Goal: Information Seeking & Learning: Understand process/instructions

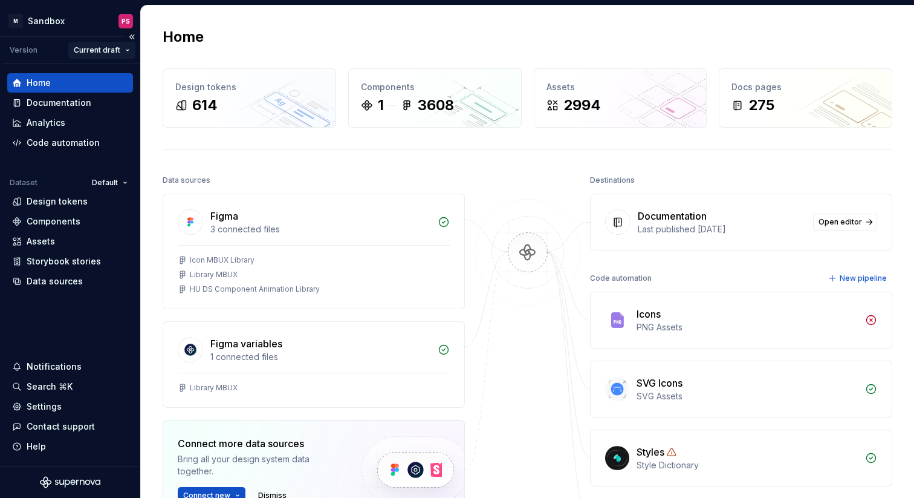
click at [114, 51] on html "× M Sandbox PS Version Current draft Home Documentation Analytics Code automati…" at bounding box center [457, 249] width 914 height 498
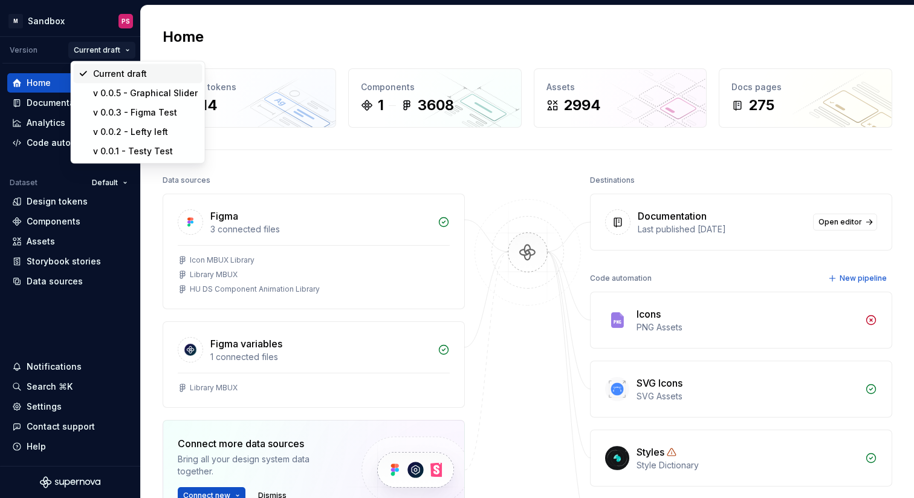
click at [123, 70] on div "Current draft" at bounding box center [145, 74] width 105 height 12
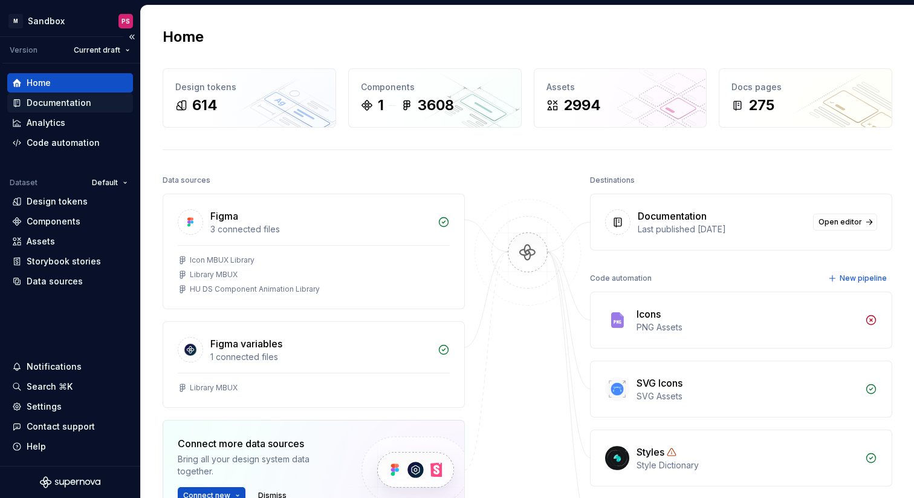
click at [81, 106] on div "Documentation" at bounding box center [59, 103] width 65 height 12
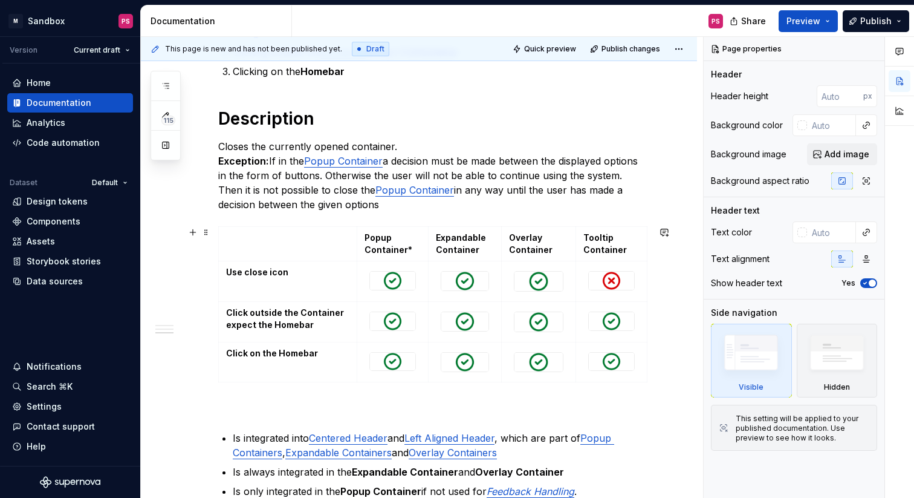
scroll to position [426, 0]
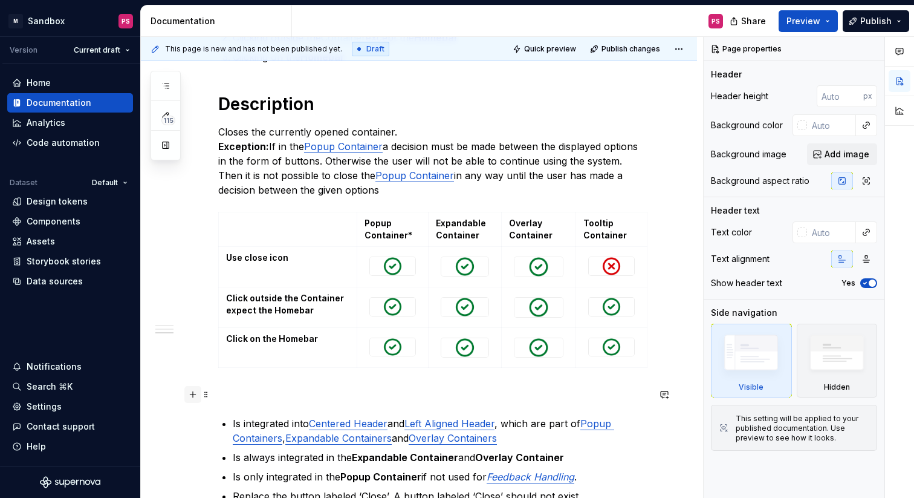
click at [193, 390] on button "button" at bounding box center [192, 394] width 17 height 17
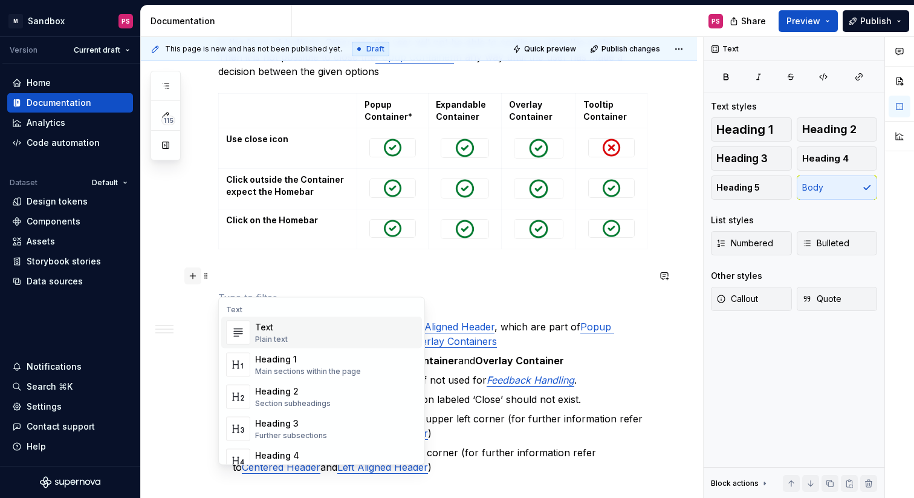
scroll to position [559, 0]
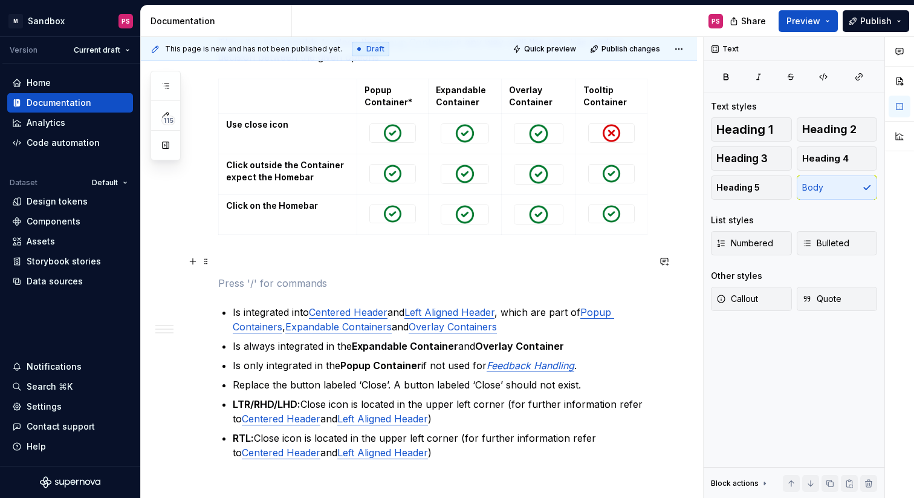
click at [515, 424] on p "LTR/RHD/LHD: Close icon is located in the upper left corner (for further inform…" at bounding box center [441, 411] width 416 height 29
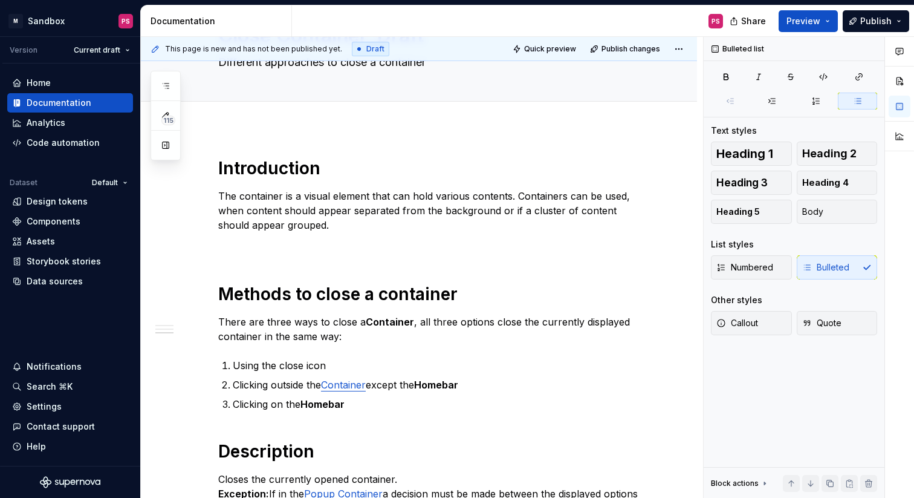
scroll to position [0, 0]
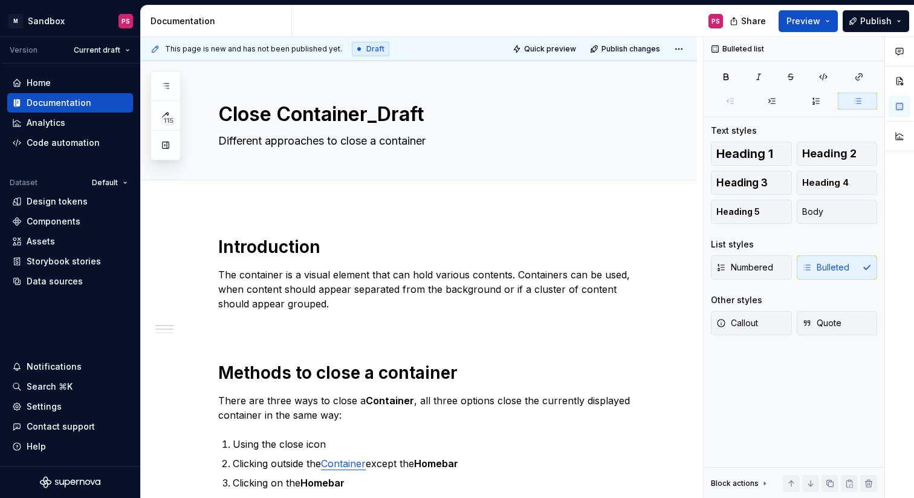
type textarea "*"
